Goal: Transaction & Acquisition: Purchase product/service

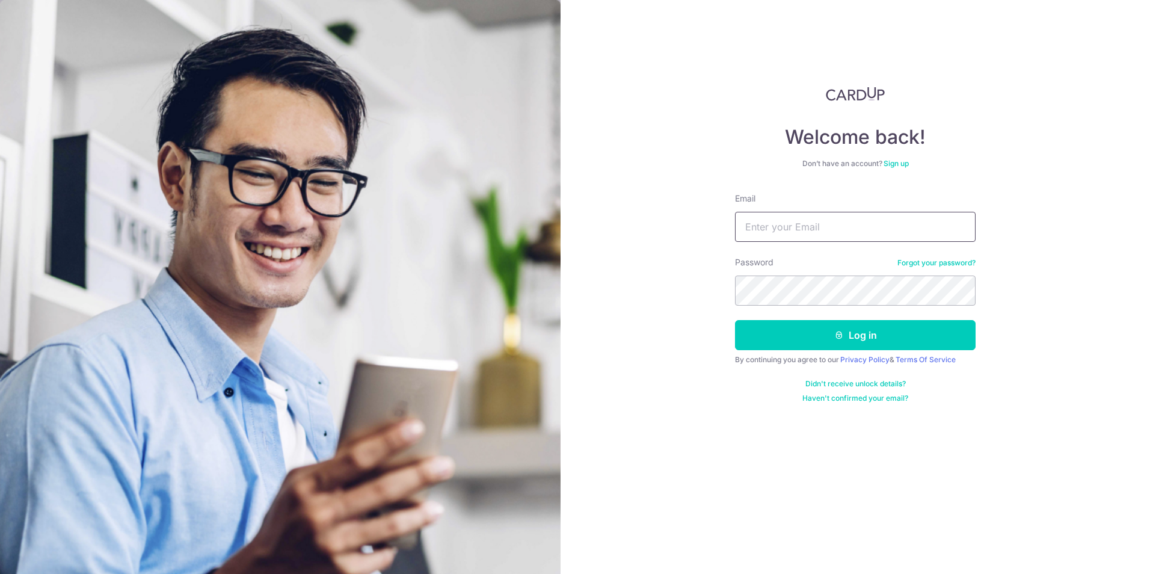
drag, startPoint x: 947, startPoint y: 247, endPoint x: 924, endPoint y: 236, distance: 25.8
click at [924, 236] on input "Email" at bounding box center [855, 227] width 241 height 30
type input "hengchia@outlook.sg"
click at [902, 338] on button "Log in" at bounding box center [855, 335] width 241 height 30
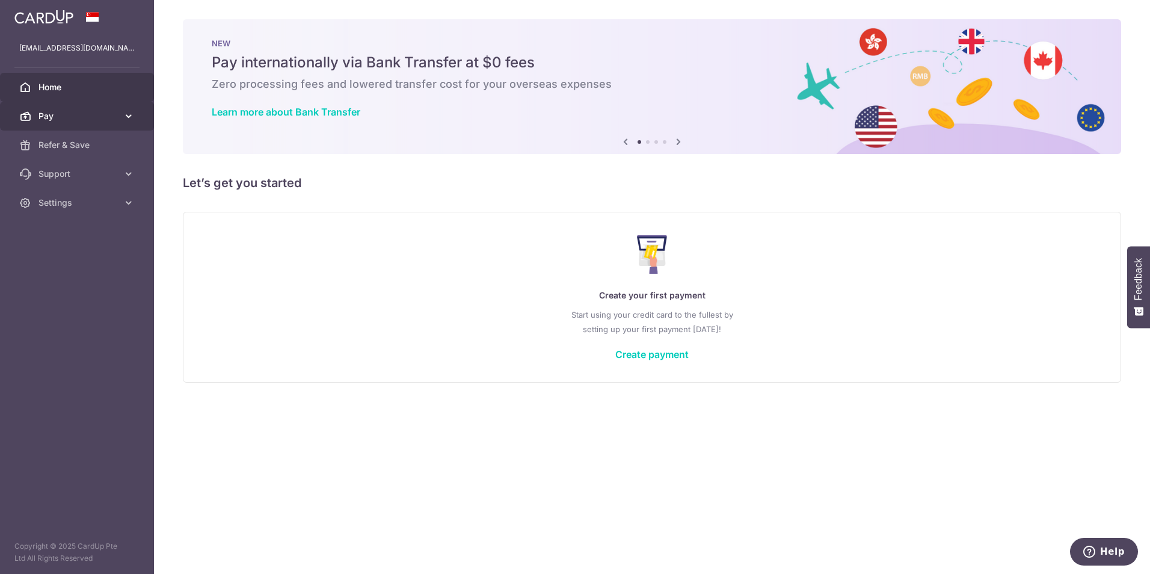
click at [94, 119] on span "Pay" at bounding box center [77, 116] width 79 height 12
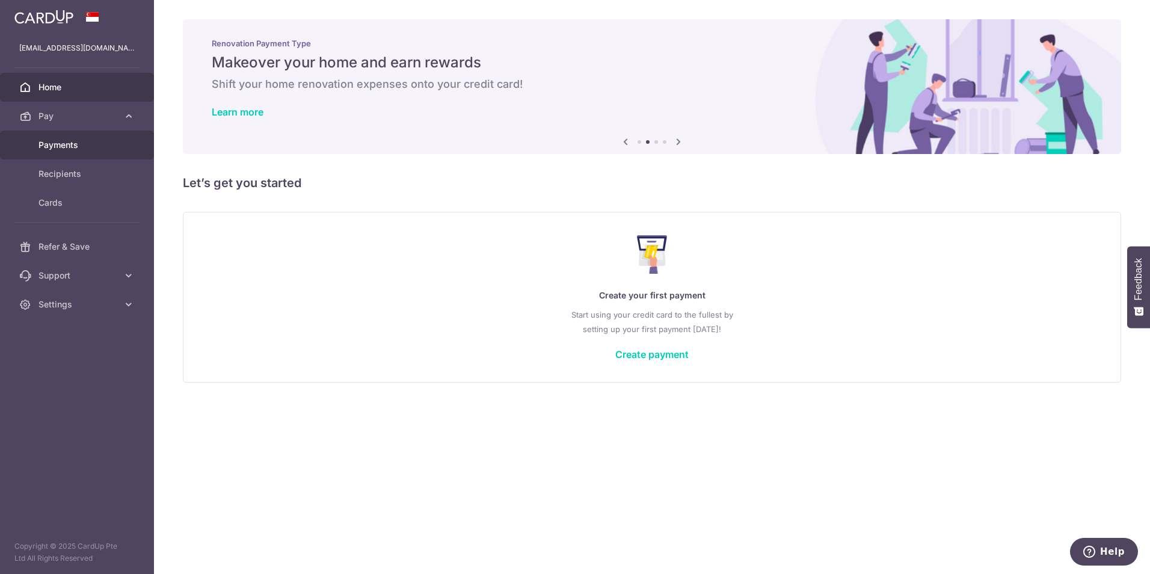
click at [78, 147] on span "Payments" at bounding box center [77, 145] width 79 height 12
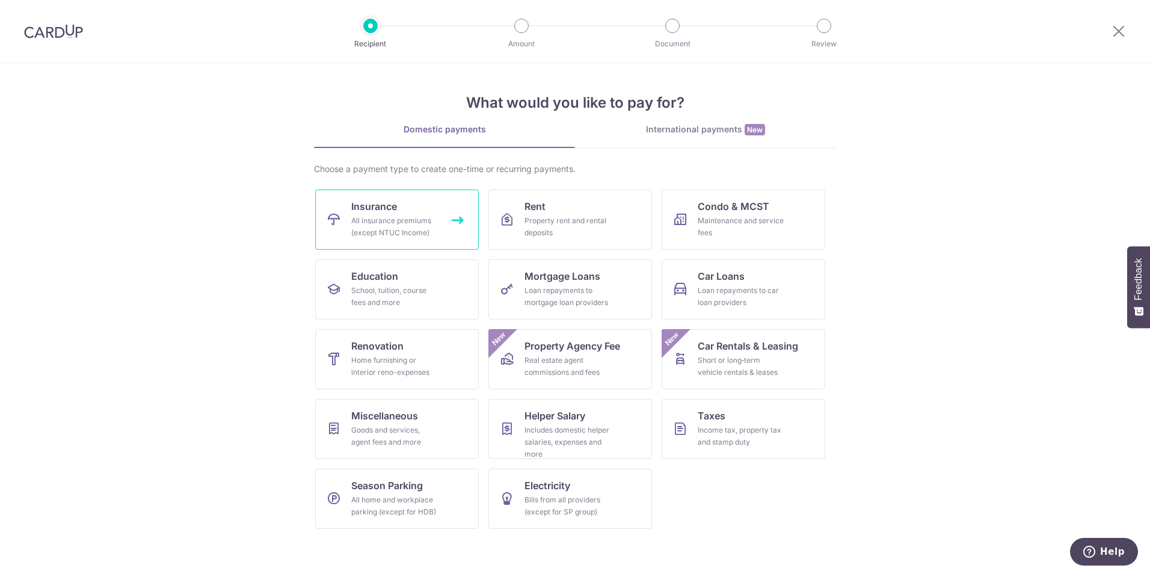
click at [367, 211] on span "Insurance" at bounding box center [374, 206] width 46 height 14
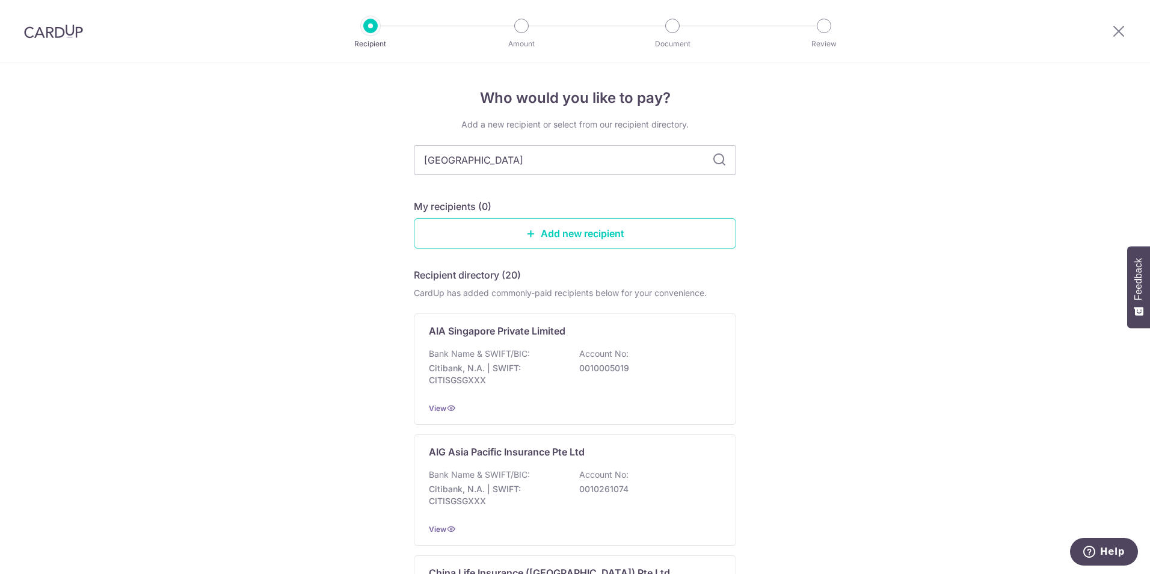
type input "[GEOGRAPHIC_DATA]"
type input "singapore life"
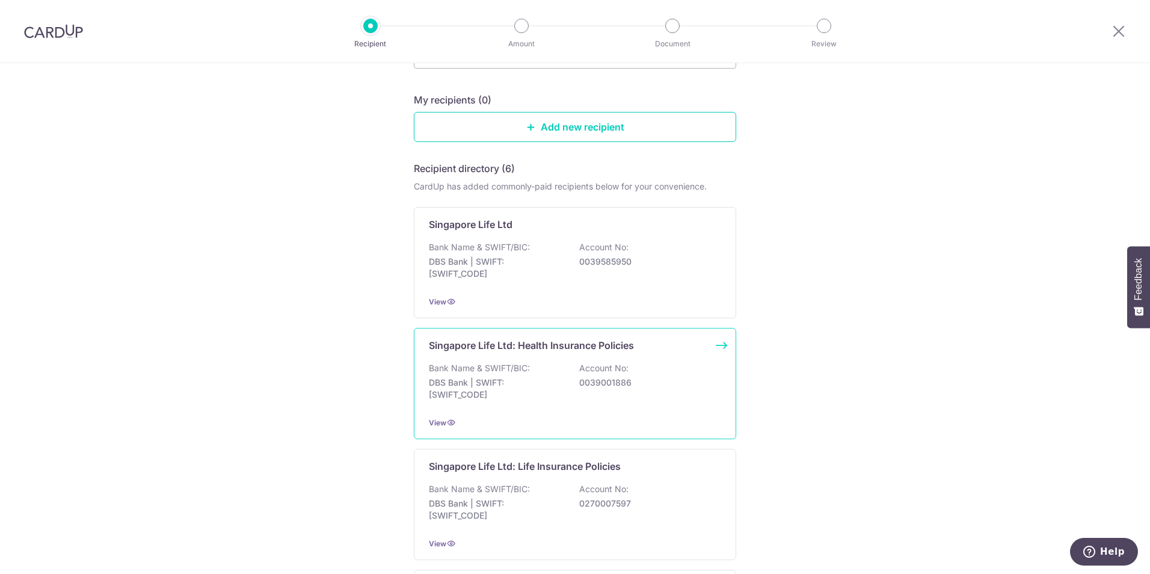
click at [650, 495] on div "Recipient directory (6) CardUp has added commonly-paid recipients below for you…" at bounding box center [575, 558] width 322 height 795
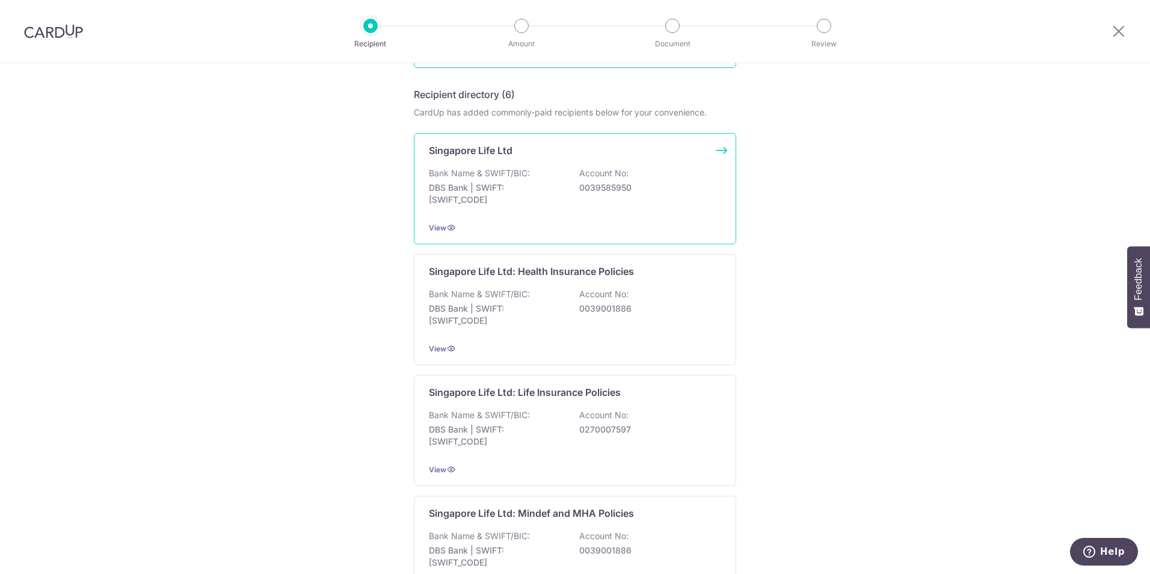
click at [576, 220] on div "Singapore Life Ltd Bank Name & SWIFT/BIC: DBS Bank | SWIFT: DBSSSGSGXXX Account…" at bounding box center [575, 188] width 322 height 111
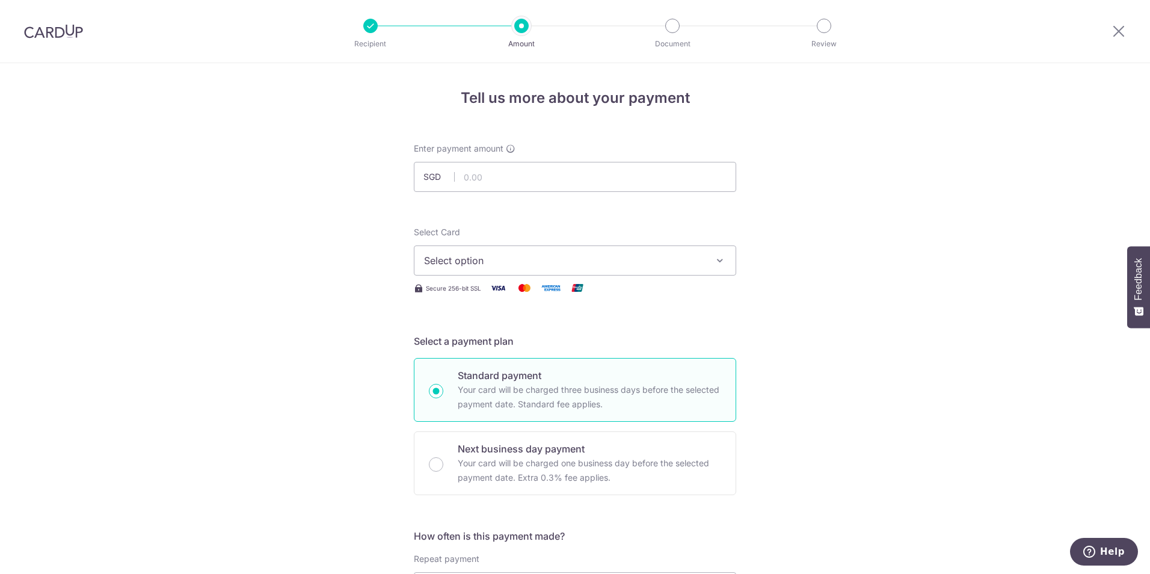
click at [543, 269] on button "Select option" at bounding box center [575, 260] width 322 height 30
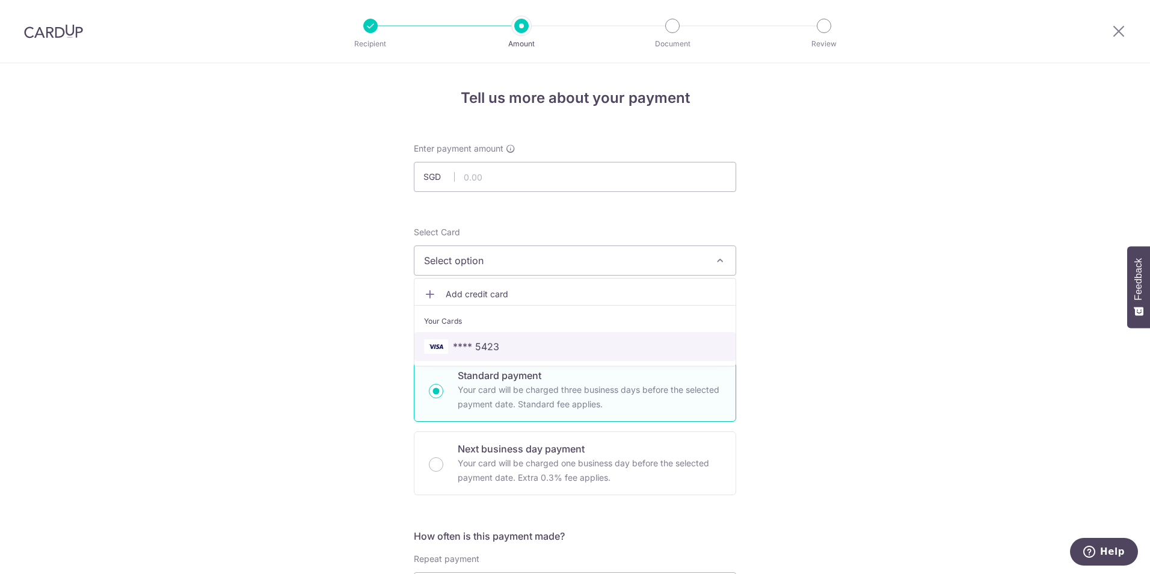
click at [529, 350] on span "**** 5423" at bounding box center [575, 346] width 302 height 14
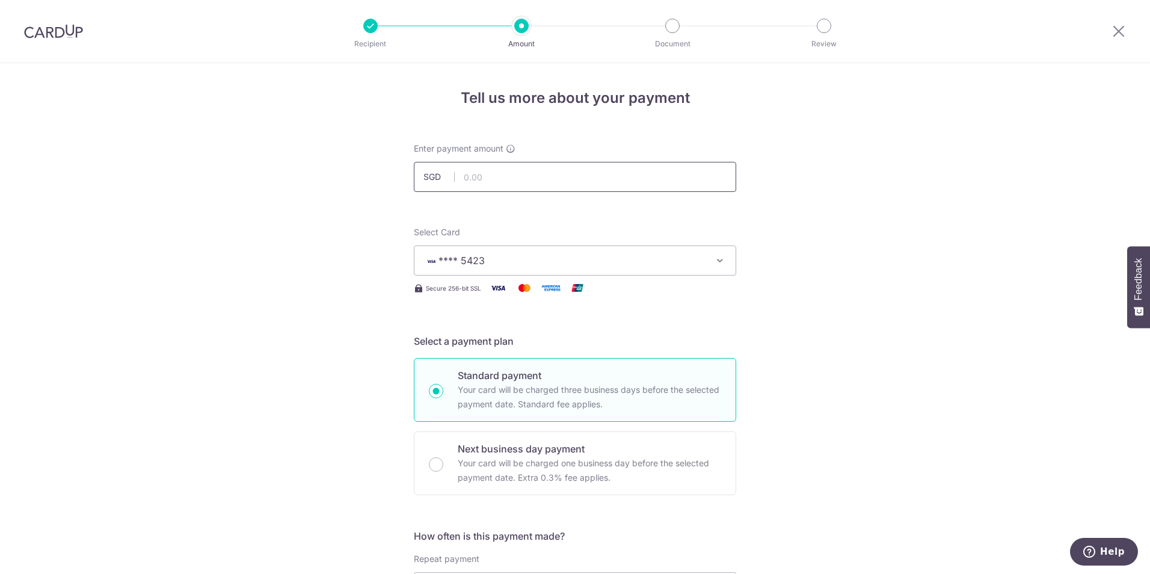
click at [548, 186] on input "text" at bounding box center [575, 177] width 322 height 30
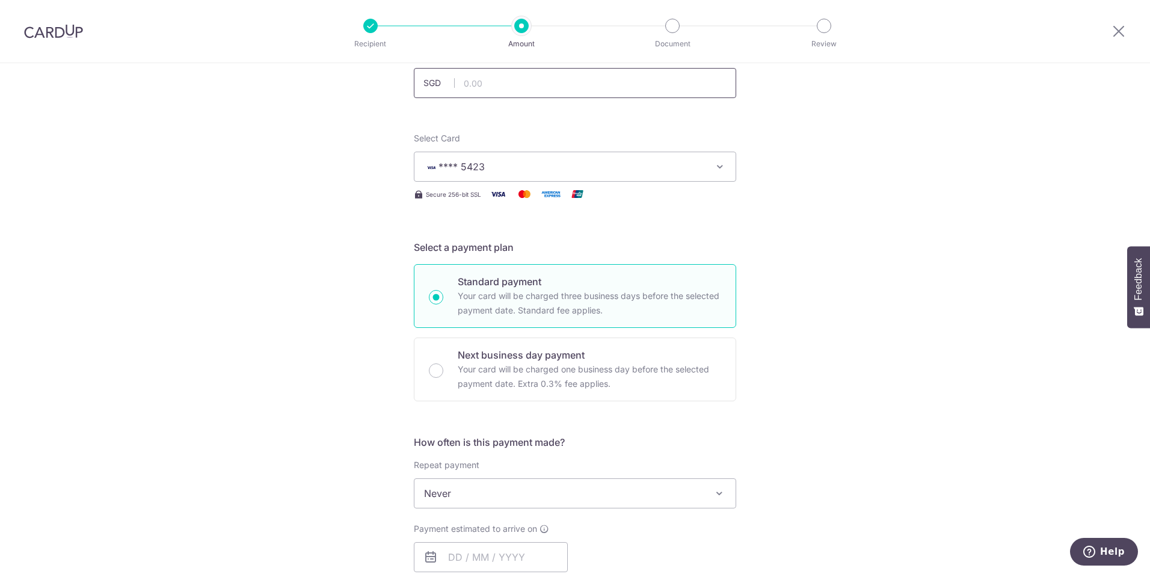
scroll to position [180, 0]
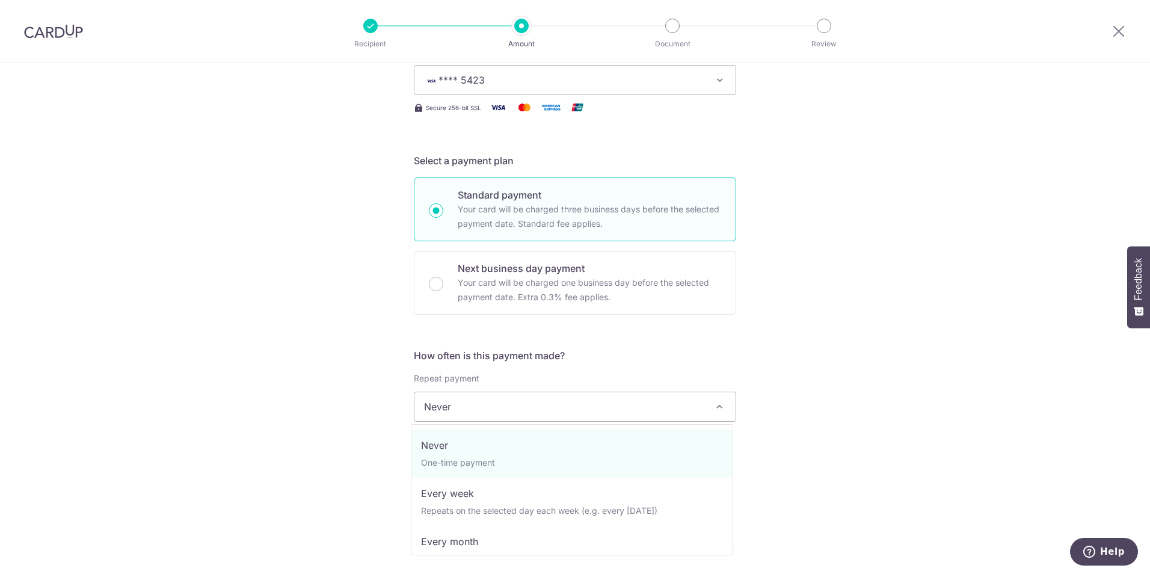
click at [576, 413] on span "Never" at bounding box center [574, 406] width 321 height 29
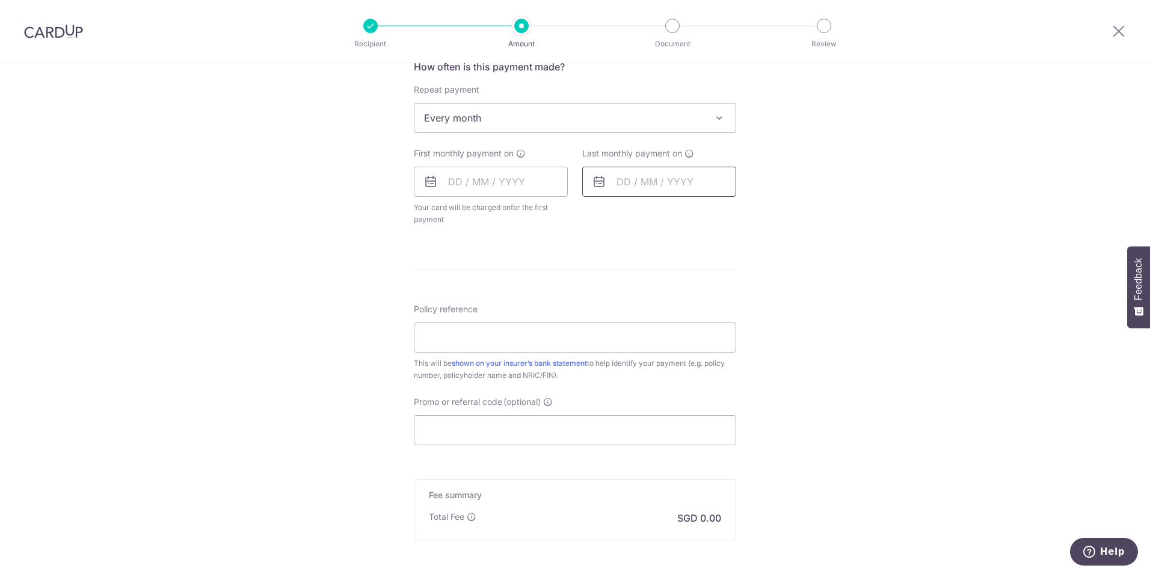
scroll to position [168, 0]
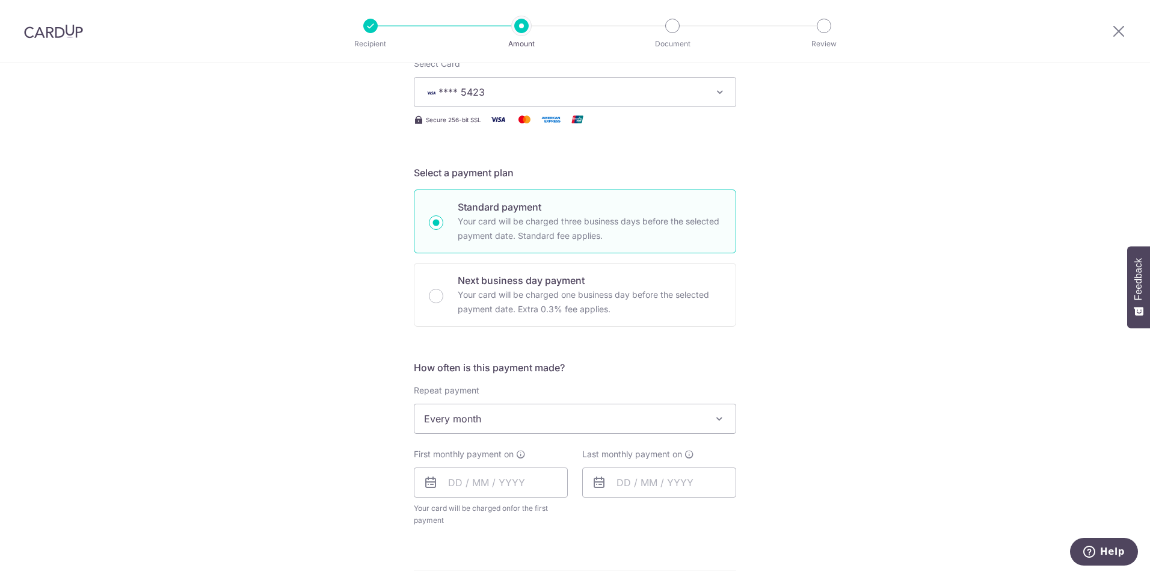
click at [631, 425] on span "Every month" at bounding box center [574, 418] width 321 height 29
click at [834, 422] on div "Tell us more about your payment Enter payment amount SGD Select Card **** 5423 …" at bounding box center [575, 445] width 1150 height 1100
click at [588, 419] on span "Every month" at bounding box center [574, 418] width 321 height 29
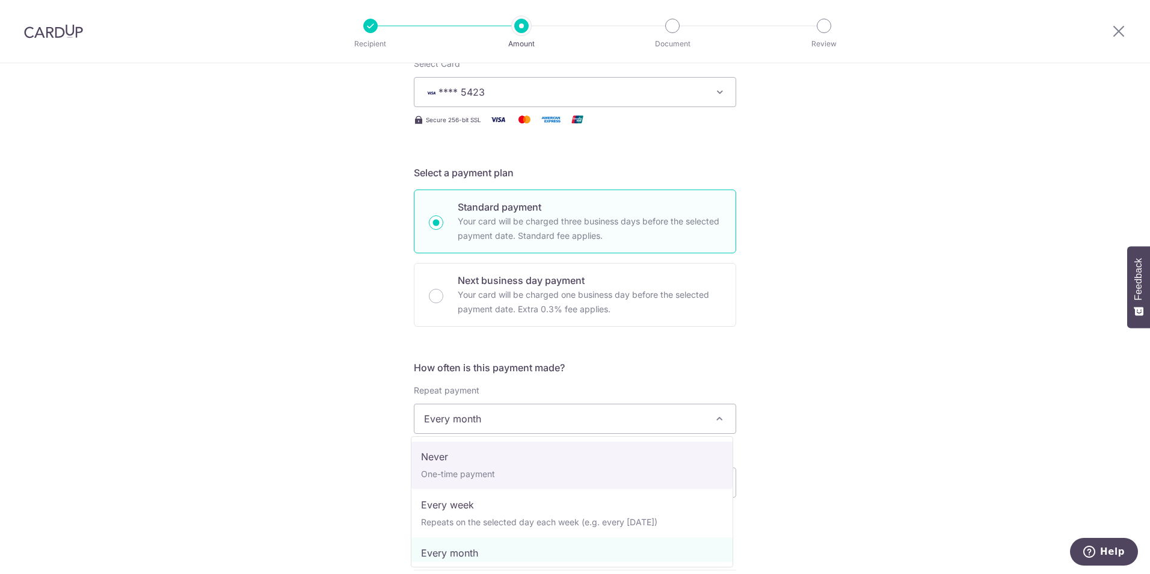
scroll to position [0, 0]
click at [880, 390] on div "Tell us more about your payment Enter payment amount SGD Select Card **** 5423 …" at bounding box center [575, 445] width 1150 height 1100
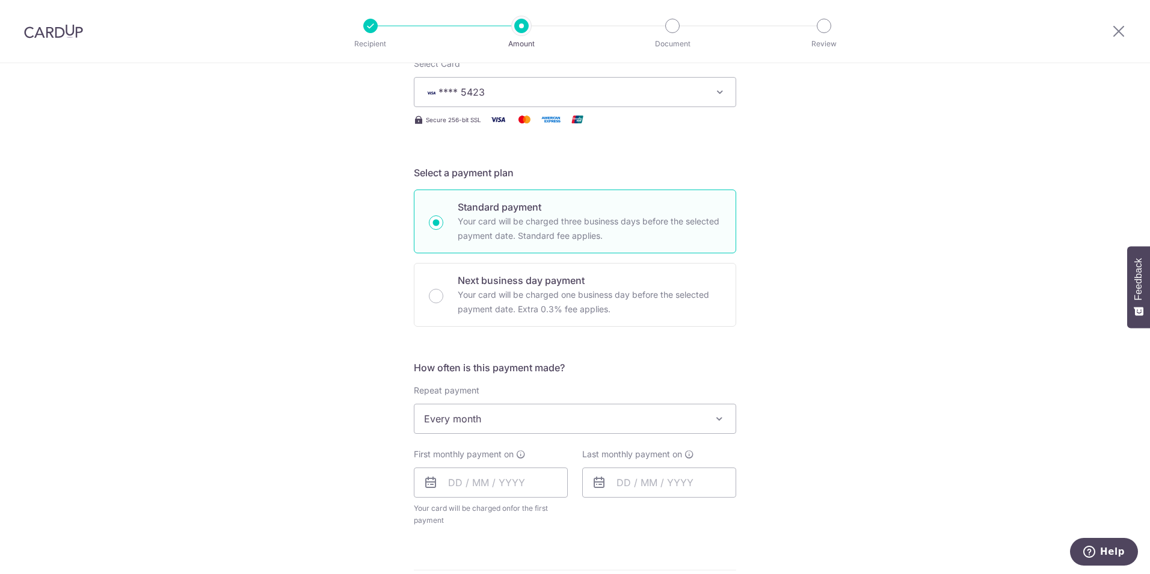
click at [595, 423] on span "Every month" at bounding box center [574, 418] width 321 height 29
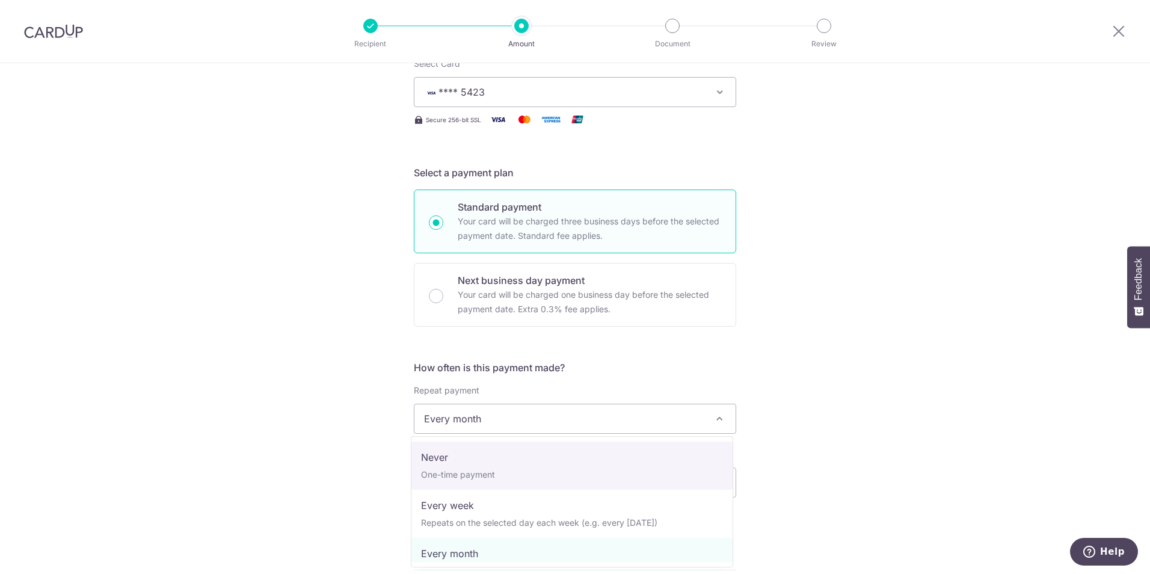
select select "1"
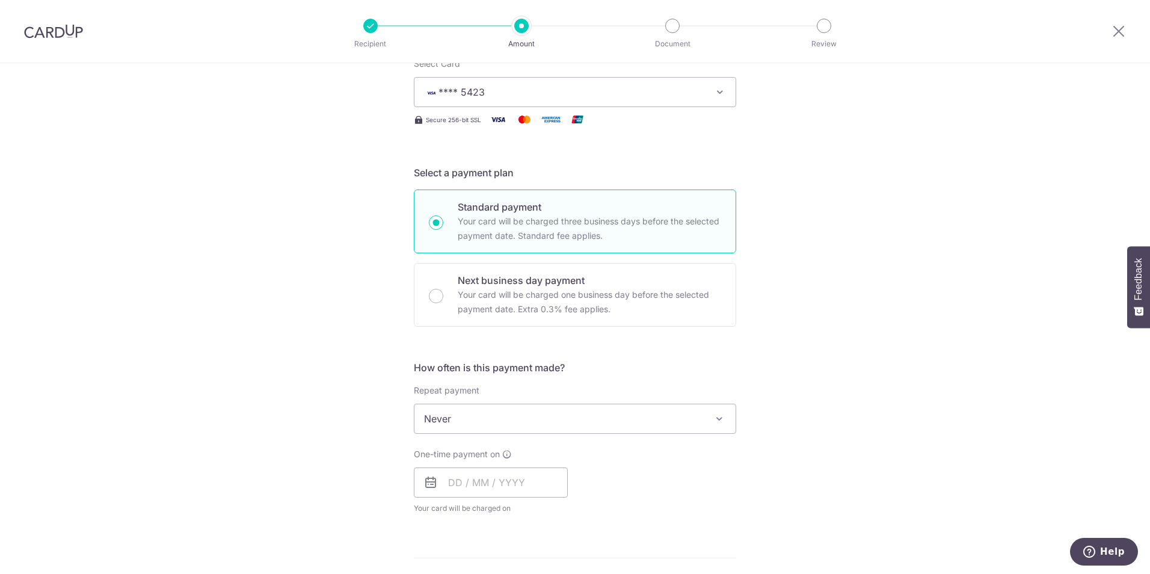
click at [834, 377] on div "Tell us more about your payment Enter payment amount SGD Select Card **** 5423 …" at bounding box center [575, 439] width 1150 height 1088
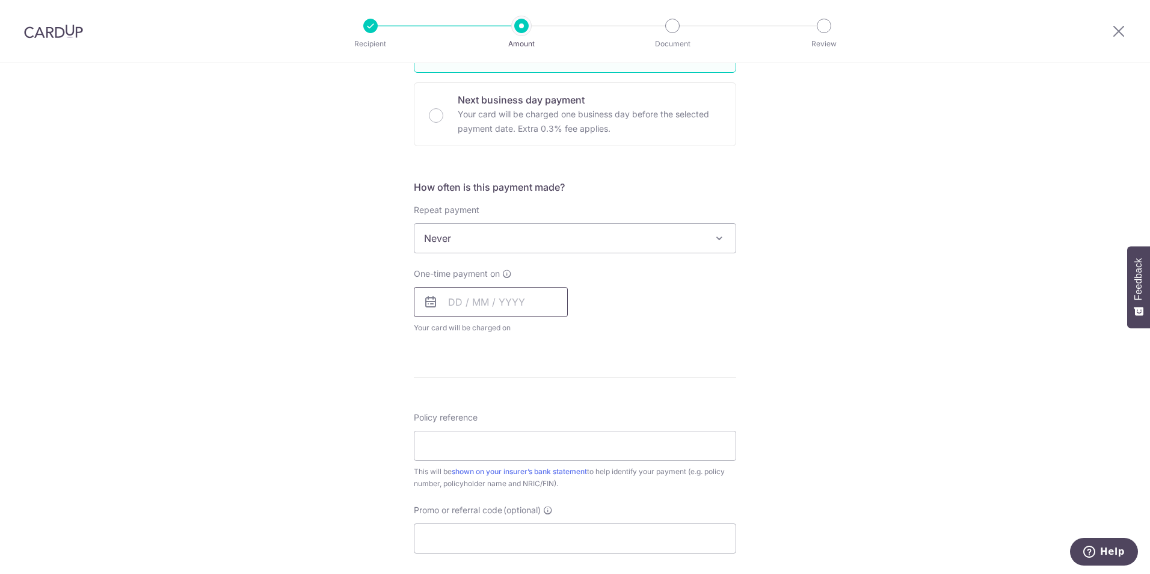
click at [483, 307] on input "text" at bounding box center [491, 302] width 154 height 30
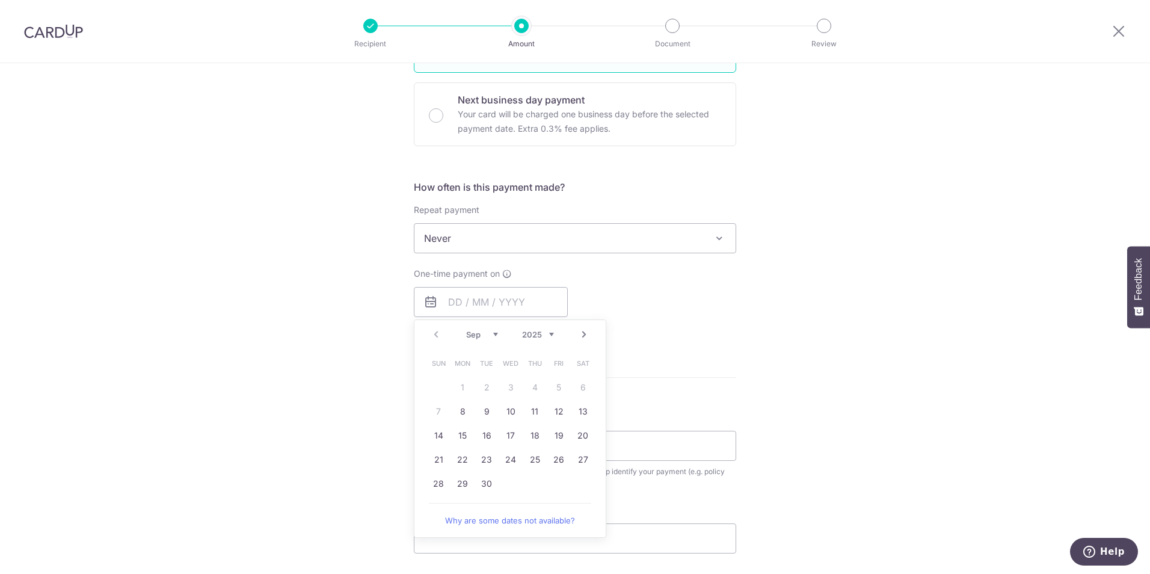
click at [461, 416] on link "8" at bounding box center [462, 411] width 19 height 19
type input "08/09/2025"
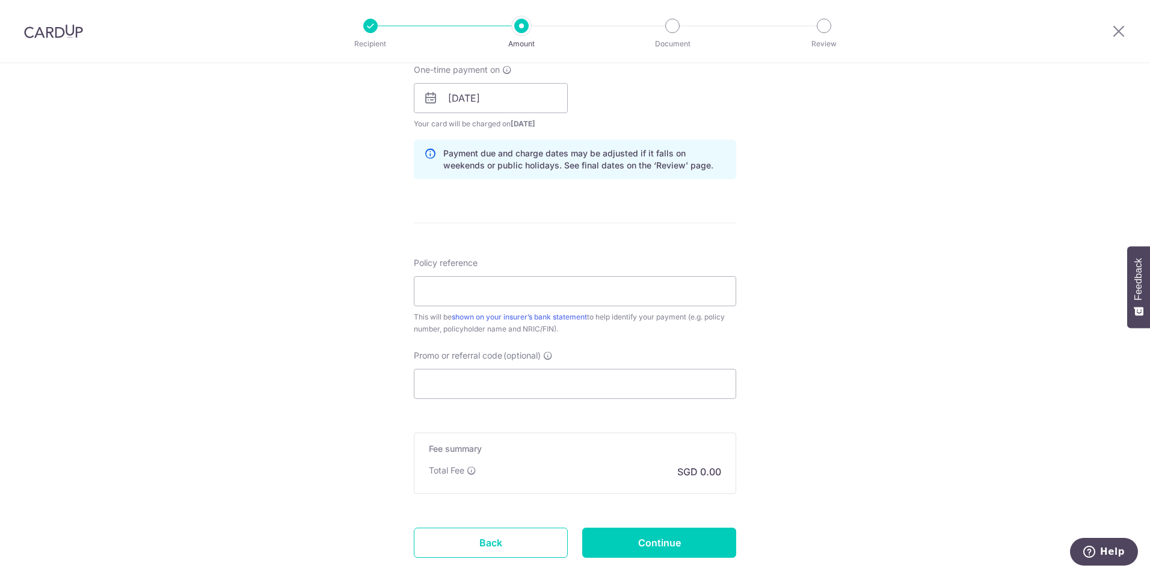
scroll to position [589, 0]
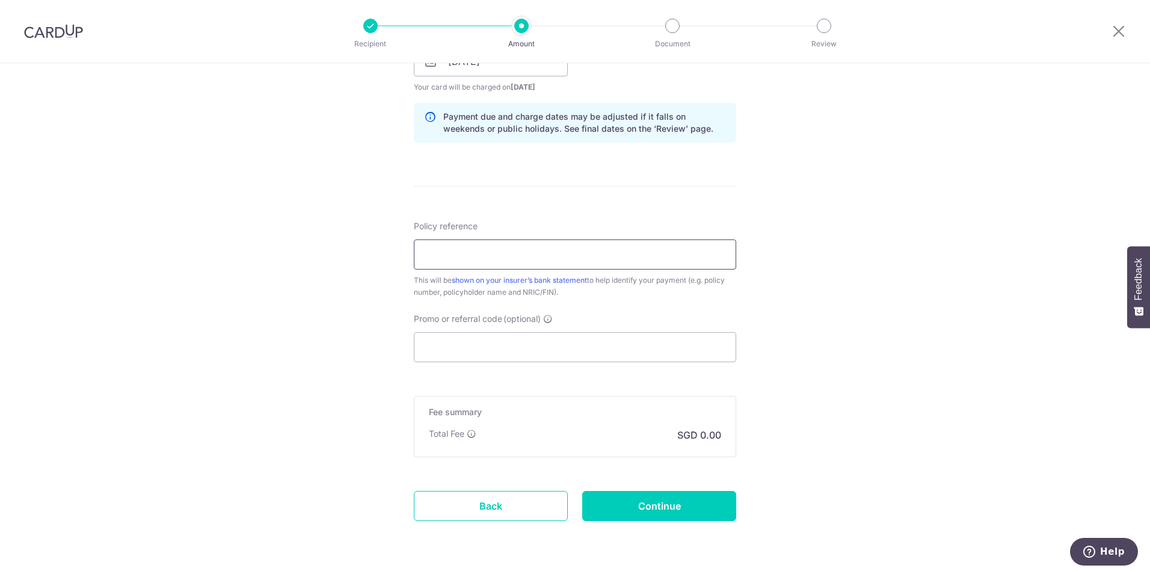
click at [485, 255] on input "Policy reference" at bounding box center [575, 254] width 322 height 30
type input "cfbvf"
click at [489, 360] on input "Promo or referral code (optional)" at bounding box center [575, 347] width 322 height 30
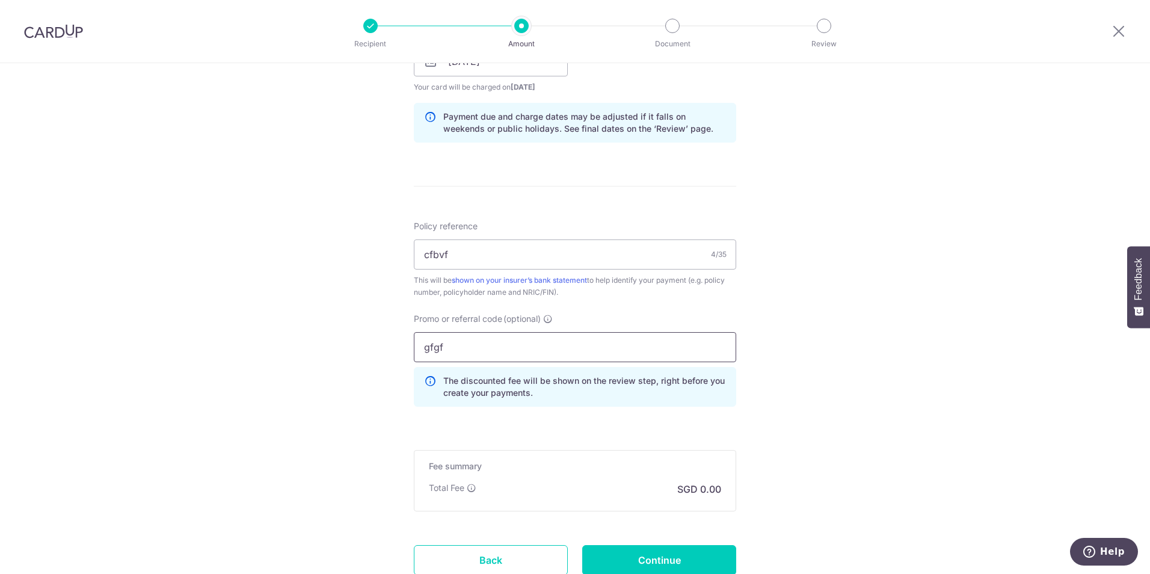
drag, startPoint x: 485, startPoint y: 360, endPoint x: 508, endPoint y: 352, distance: 24.0
click at [508, 352] on input "gfgf" at bounding box center [575, 347] width 322 height 30
drag, startPoint x: 509, startPoint y: 348, endPoint x: 275, endPoint y: 361, distance: 234.3
click at [267, 355] on div "Tell us more about your payment Enter payment amount SGD Select Card **** 5423 …" at bounding box center [575, 69] width 1150 height 1191
type input "\"
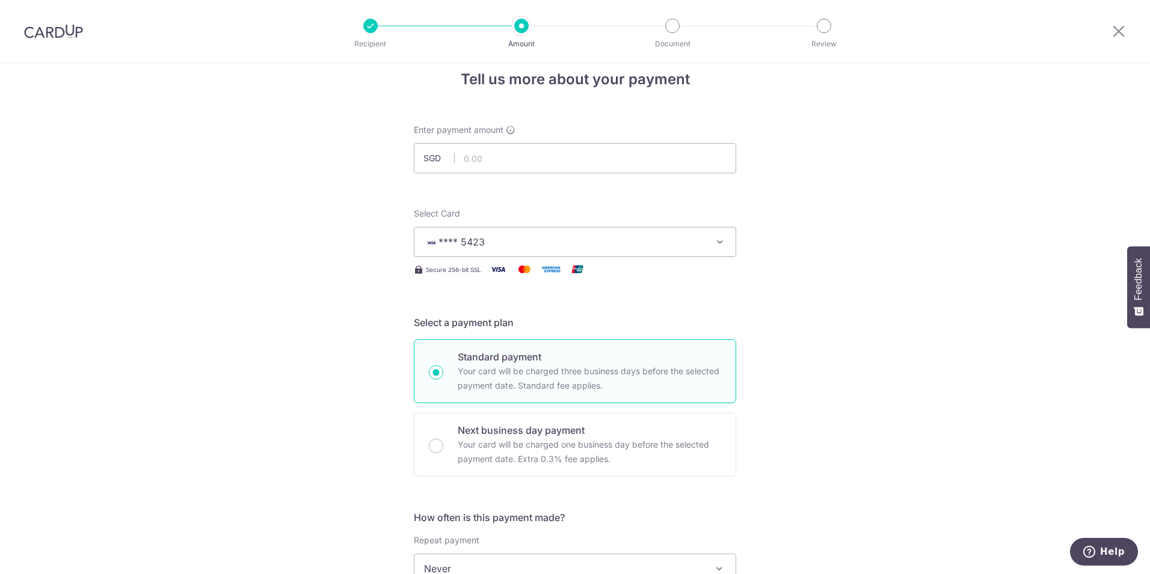
scroll to position [0, 0]
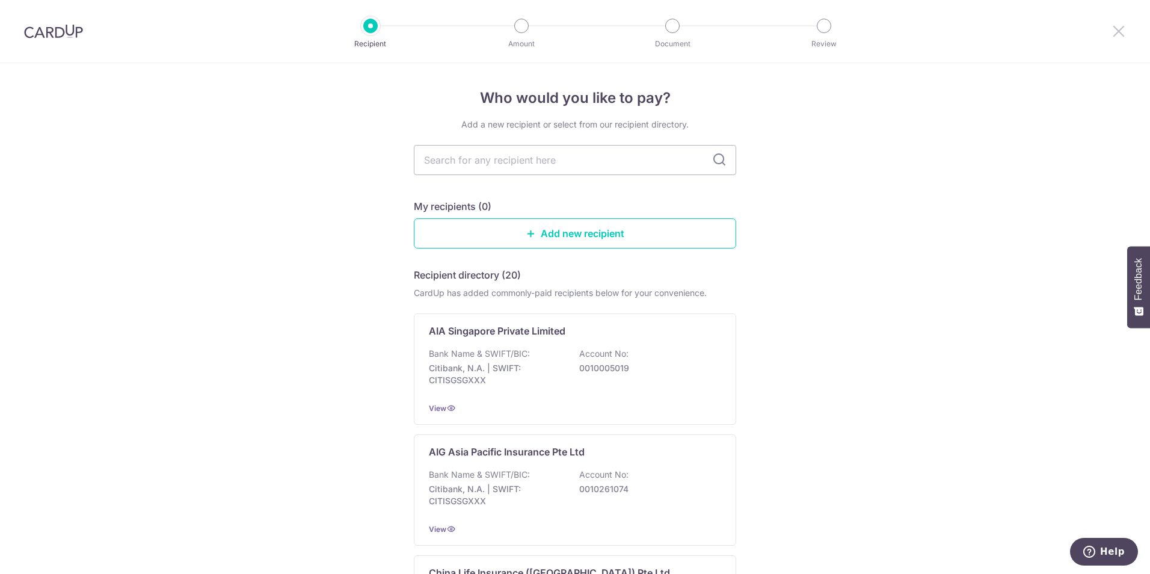
click at [1113, 25] on icon at bounding box center [1118, 30] width 14 height 15
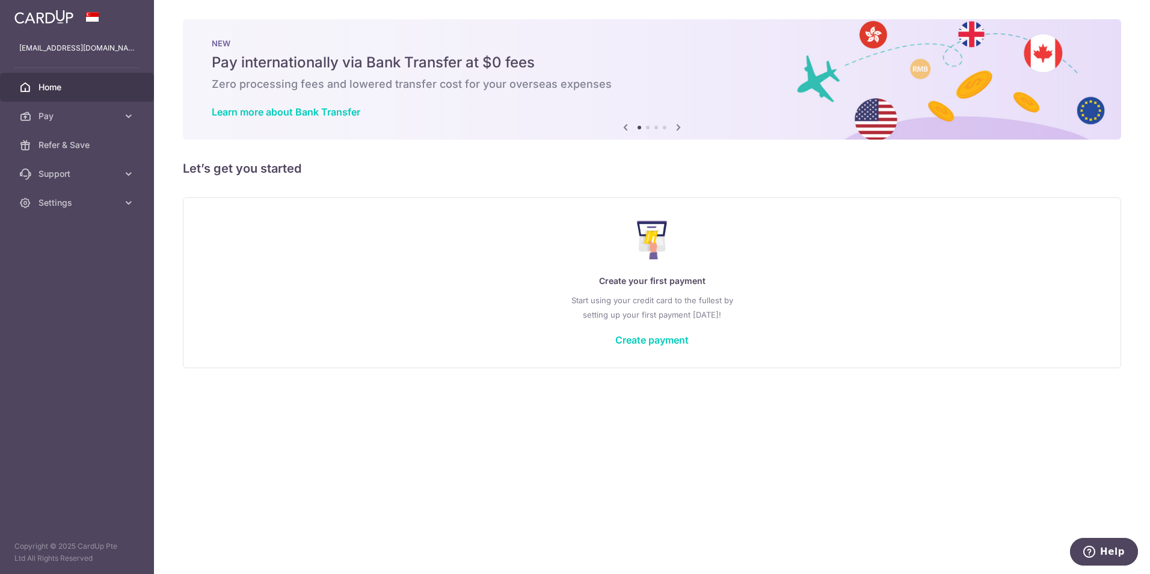
click at [37, 25] on link at bounding box center [44, 16] width 69 height 22
click at [80, 195] on link "Settings" at bounding box center [77, 202] width 154 height 29
click at [59, 262] on span "Logout" at bounding box center [77, 260] width 79 height 12
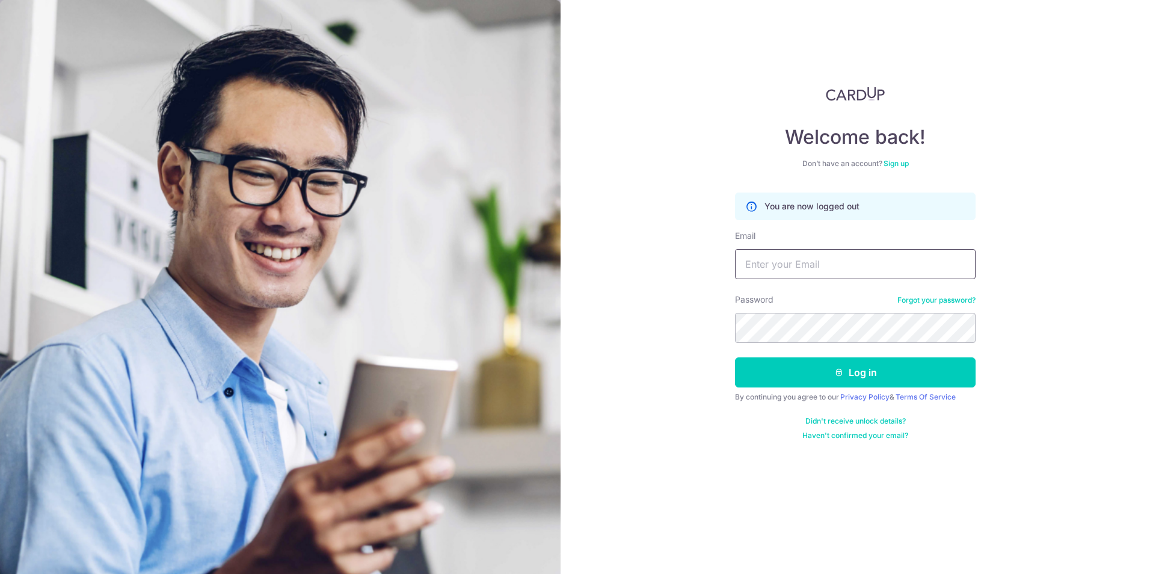
drag, startPoint x: 875, startPoint y: 256, endPoint x: 862, endPoint y: 254, distance: 12.3
click at [873, 260] on input "Email" at bounding box center [855, 264] width 241 height 30
type input "[EMAIL_ADDRESS][DOMAIN_NAME]"
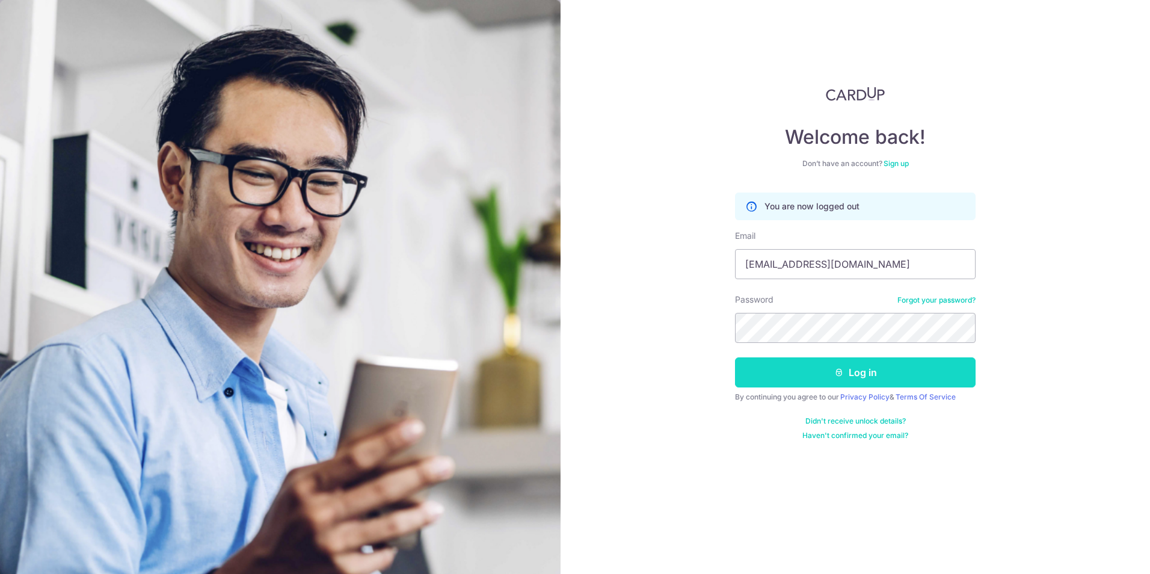
click at [893, 372] on button "Log in" at bounding box center [855, 372] width 241 height 30
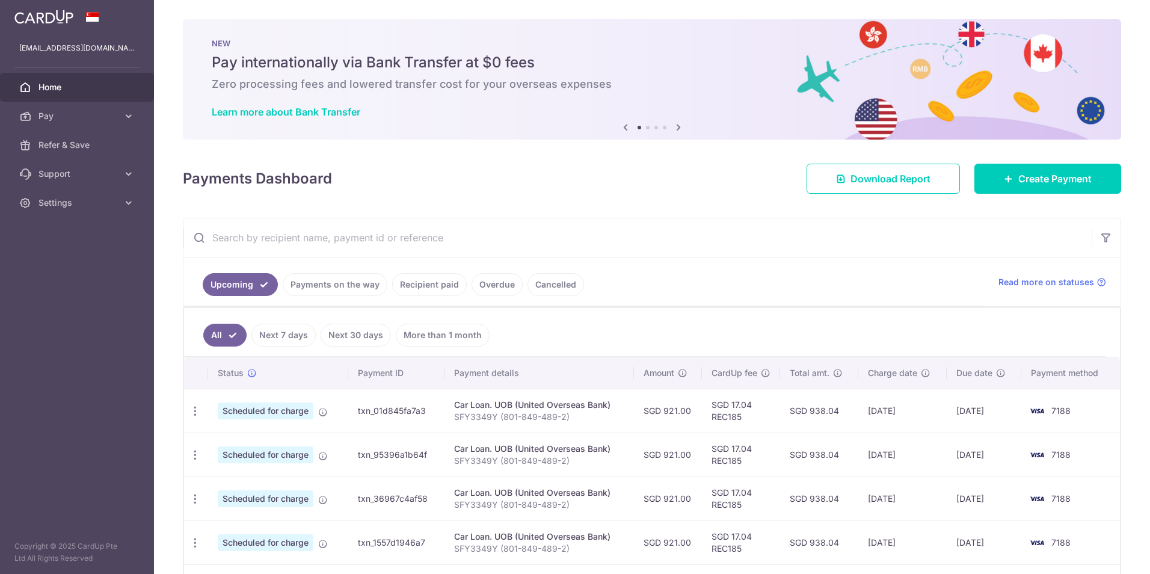
scroll to position [93, 0]
